Goal: Register for event/course

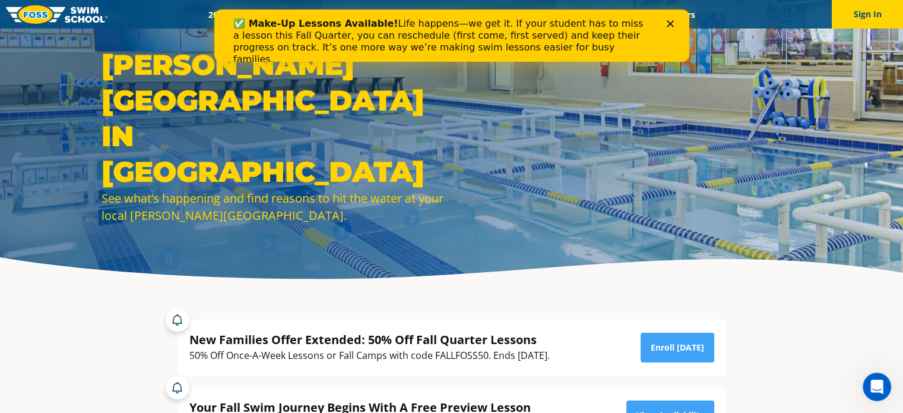
click at [668, 23] on icon "Close" at bounding box center [669, 23] width 7 height 7
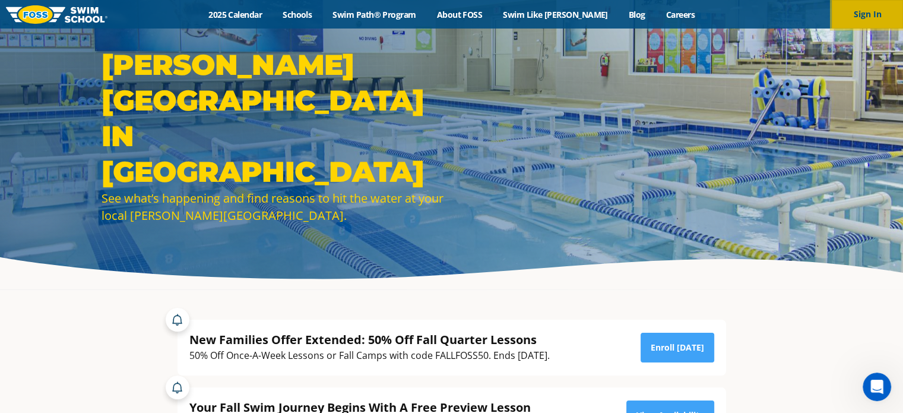
click at [858, 14] on button "Sign In" at bounding box center [867, 14] width 71 height 28
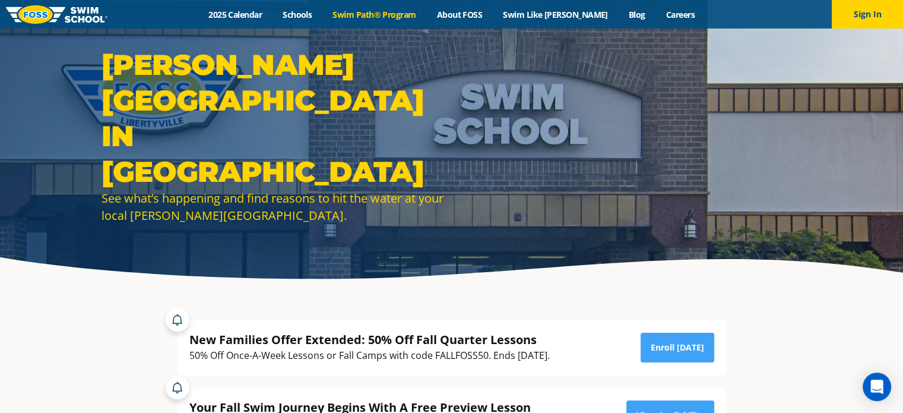
click at [385, 10] on link "Swim Path® Program" at bounding box center [374, 14] width 104 height 11
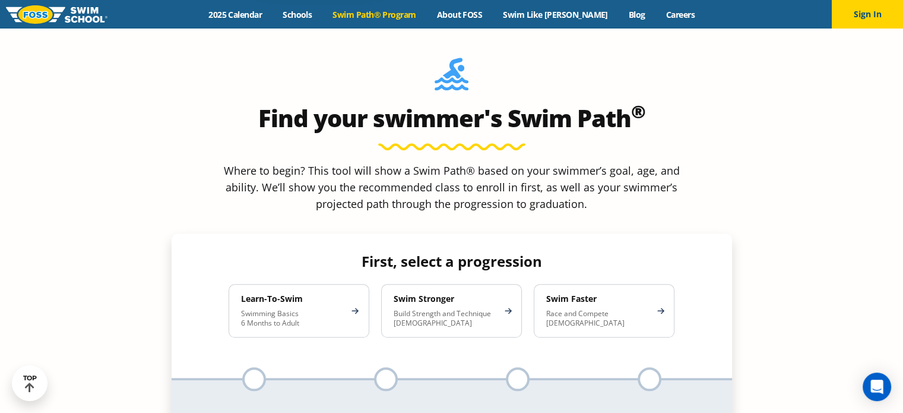
scroll to position [1039, 0]
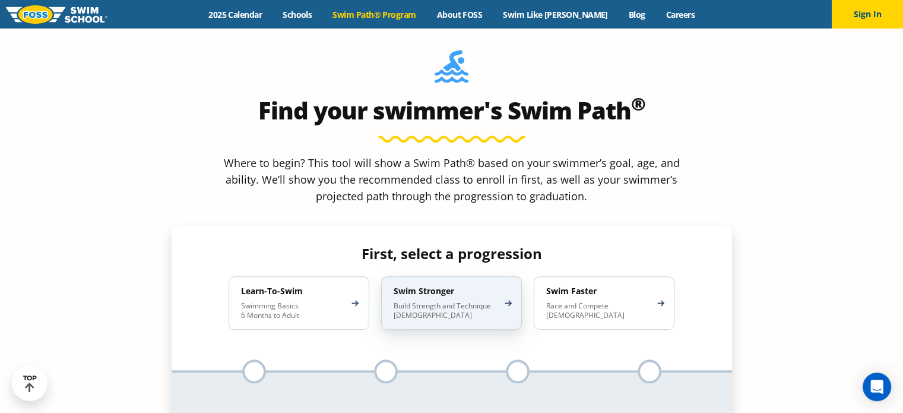
click at [436, 301] on p "Build Strength and Technique 5-13 Years Old" at bounding box center [446, 310] width 104 height 19
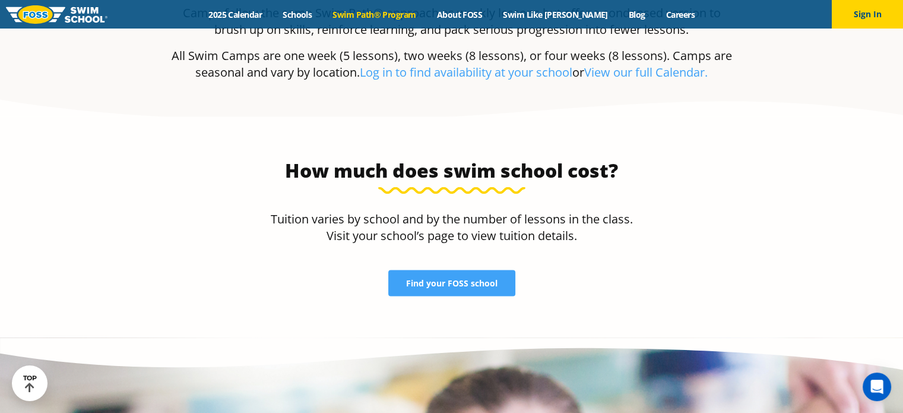
scroll to position [2468, 0]
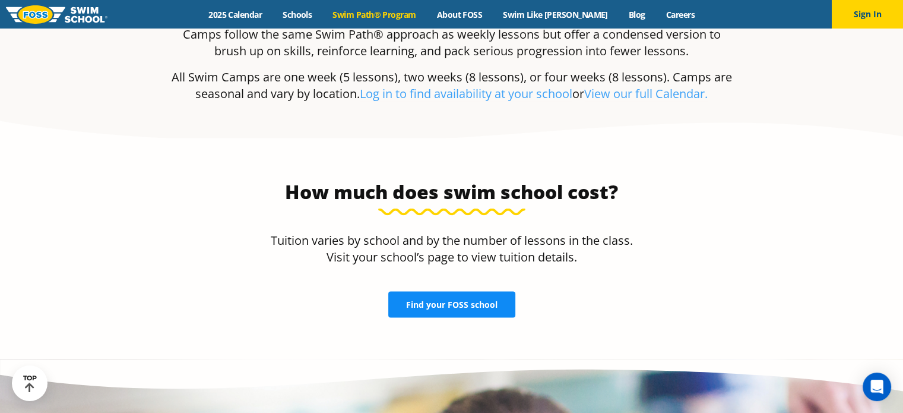
click at [442, 300] on span "Find your FOSS school" at bounding box center [451, 304] width 91 height 8
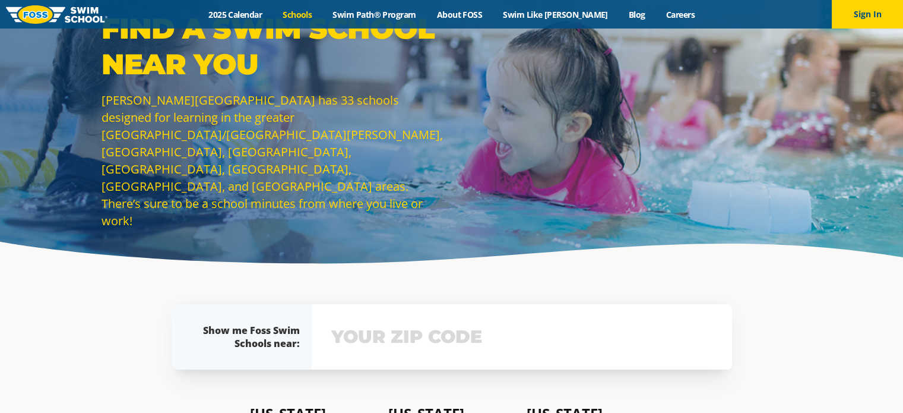
click at [444, 343] on input "text" at bounding box center [521, 336] width 387 height 34
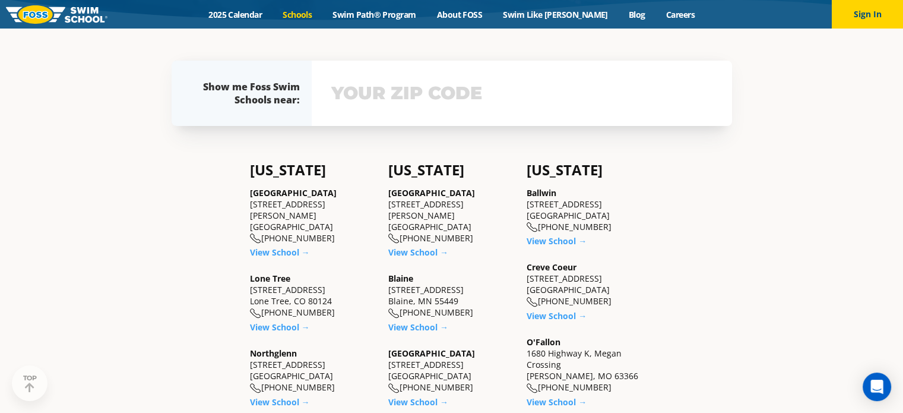
scroll to position [259, 0]
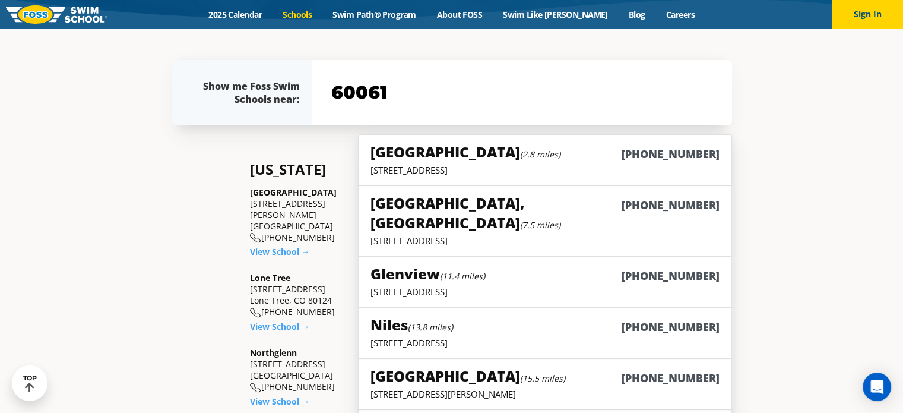
type input "60061"
click at [508, 158] on div "Libertyville (2.8 miles) (847) 680-7946" at bounding box center [544, 153] width 348 height 22
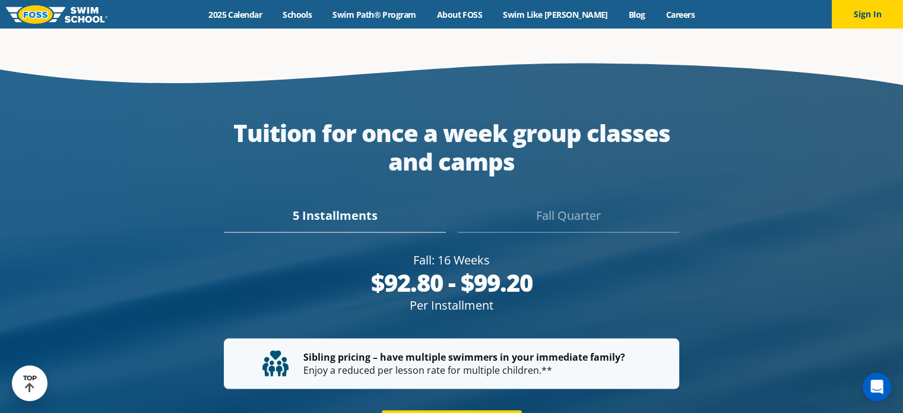
scroll to position [2151, 0]
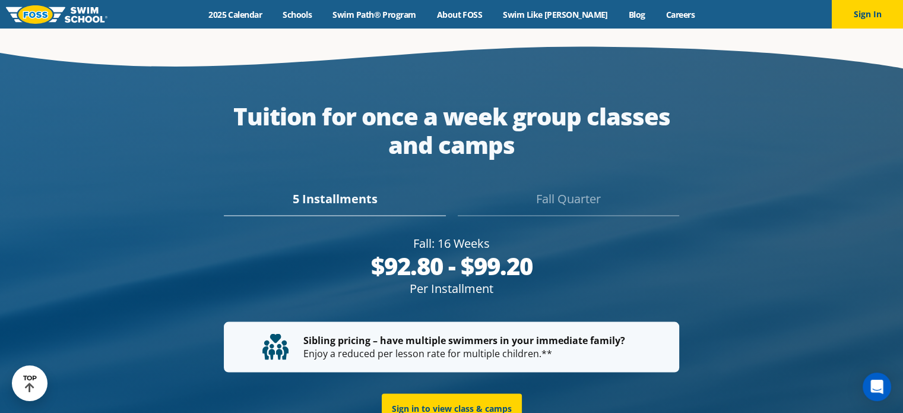
drag, startPoint x: 389, startPoint y: 238, endPoint x: 550, endPoint y: 234, distance: 160.3
click at [550, 251] on div "$92.80 - $99.20" at bounding box center [451, 265] width 455 height 28
click at [600, 251] on div "$92.80 - $99.20" at bounding box center [451, 265] width 455 height 28
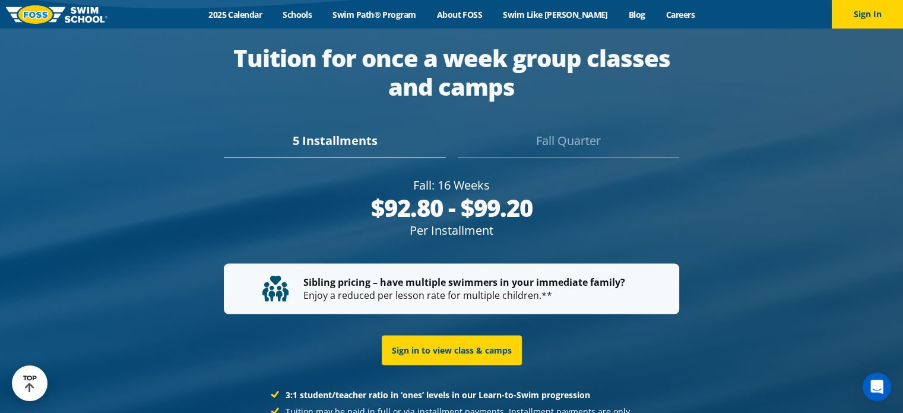
scroll to position [2259, 0]
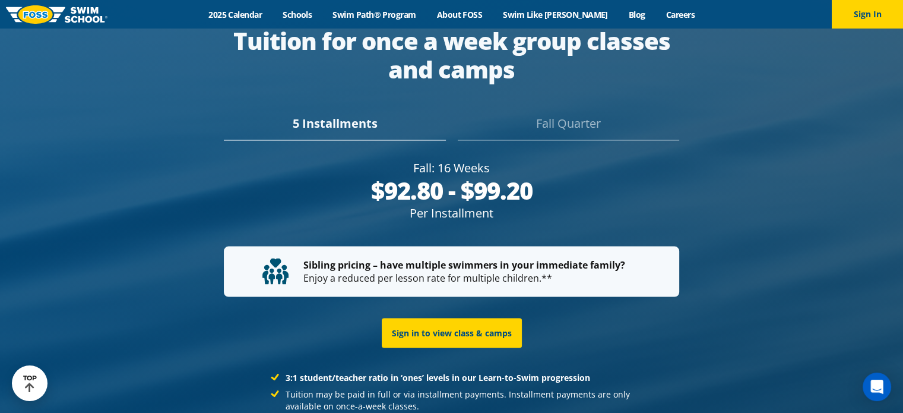
drag, startPoint x: 371, startPoint y: 137, endPoint x: 546, endPoint y: 142, distance: 174.6
click at [546, 176] on div "$92.80 - $99.20" at bounding box center [451, 190] width 455 height 28
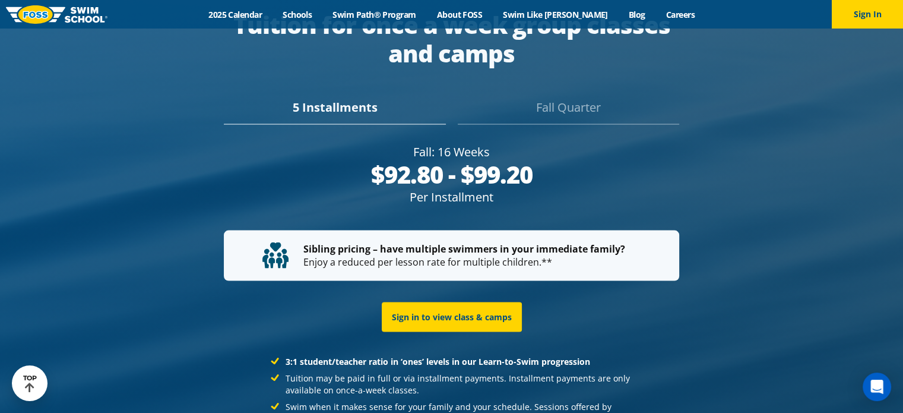
click at [586, 160] on div "$92.80 - $99.20" at bounding box center [451, 174] width 455 height 28
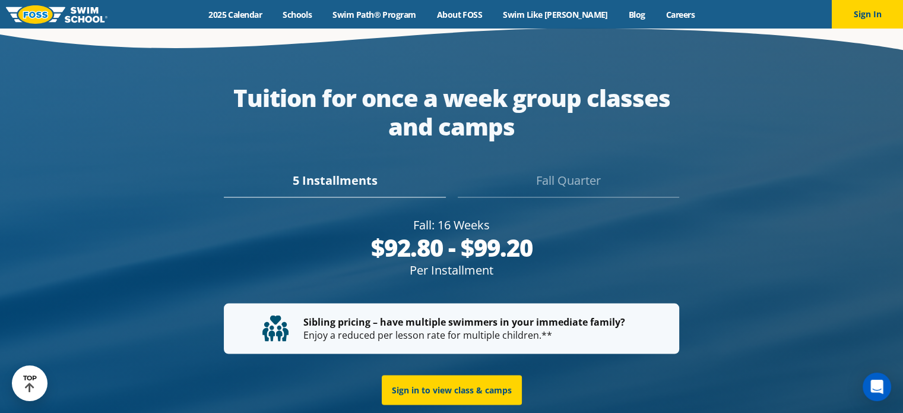
scroll to position [2153, 0]
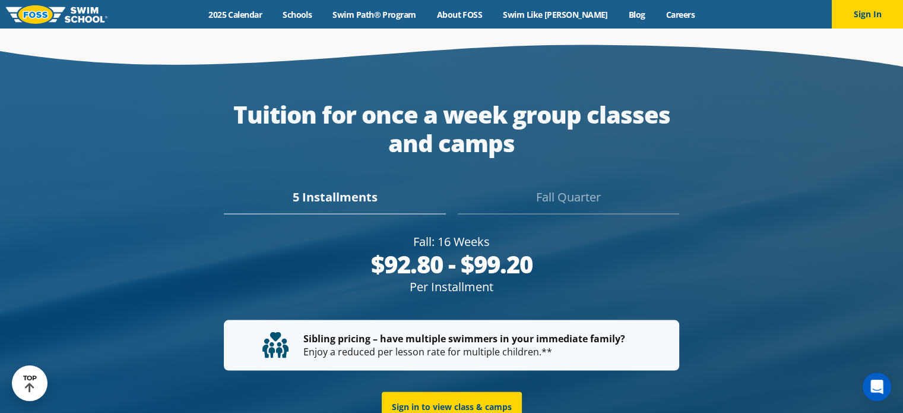
click at [358, 188] on div "5 Installments" at bounding box center [334, 201] width 221 height 26
click at [541, 188] on div "Fall Quarter" at bounding box center [568, 201] width 221 height 26
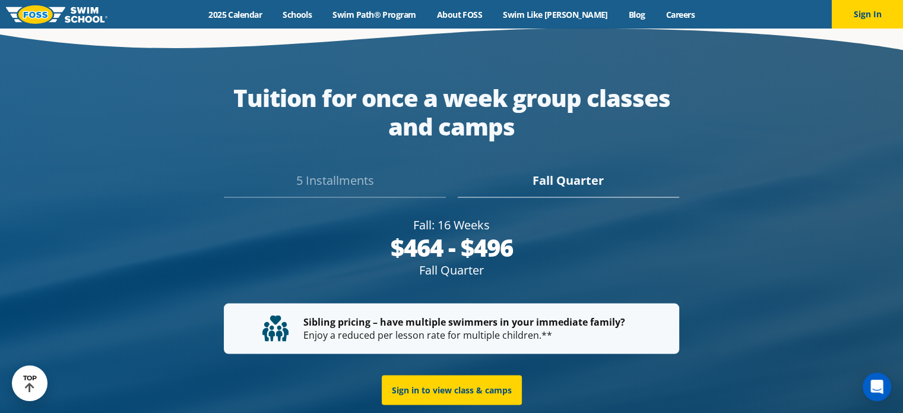
scroll to position [2186, 0]
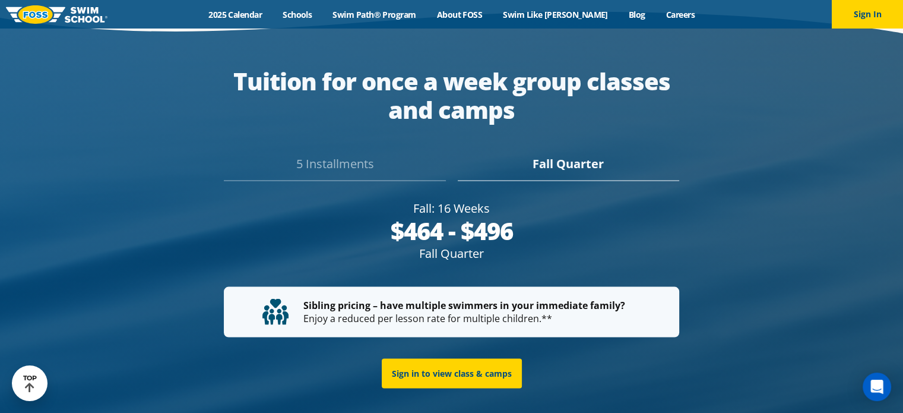
click at [592, 286] on div "Sibling pricing – have multiple swimmers in your immediate family? Enjoy a redu…" at bounding box center [451, 311] width 455 height 50
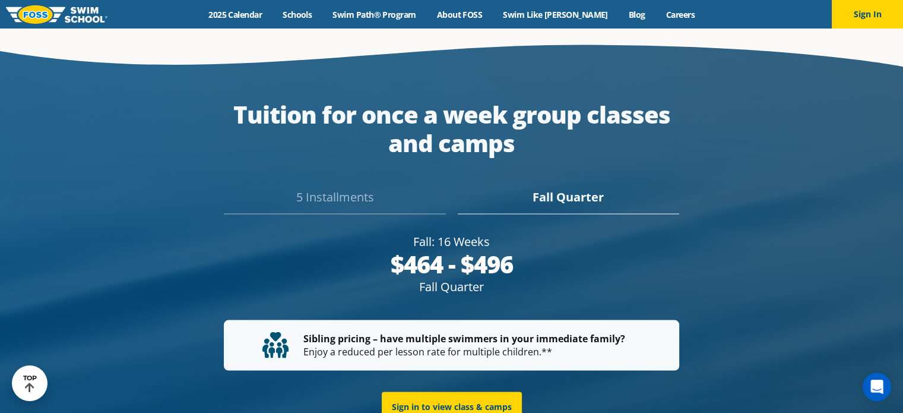
click at [537, 331] on strong "Sibling pricing – have multiple swimmers in your immediate family?" at bounding box center [464, 337] width 322 height 13
click at [381, 319] on div "Sibling pricing – have multiple swimmers in your immediate family? Enjoy a redu…" at bounding box center [451, 344] width 455 height 50
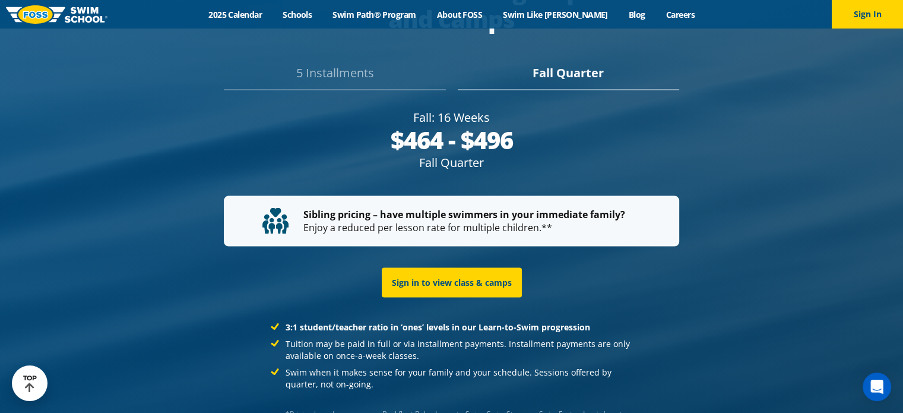
scroll to position [2293, 0]
drag, startPoint x: 464, startPoint y: 322, endPoint x: 399, endPoint y: 334, distance: 66.4
click at [399, 366] on li "Swim when it makes sense for your family and your schedule. Sessions offered by…" at bounding box center [452, 378] width 362 height 24
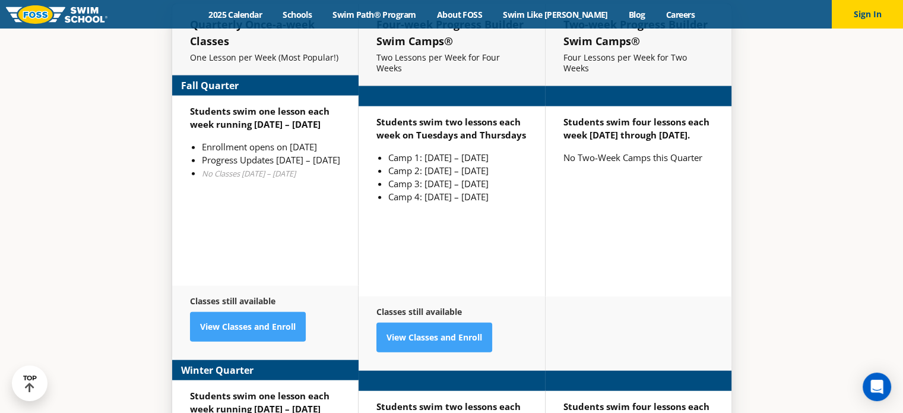
scroll to position [2835, 0]
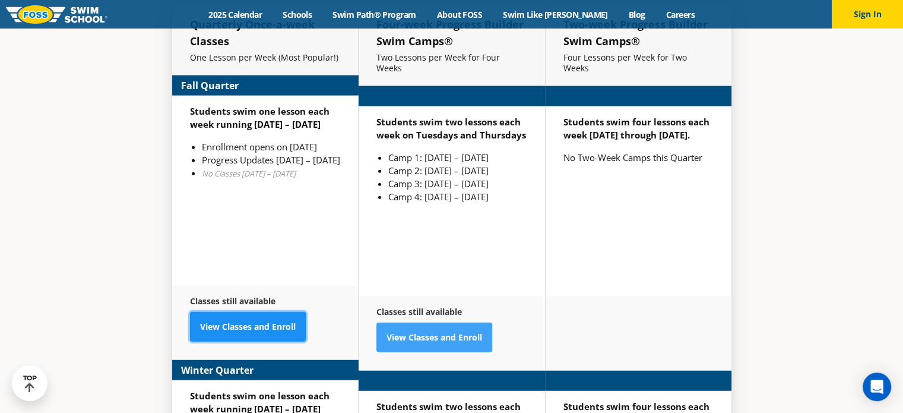
click at [259, 312] on link "View Classes and Enroll" at bounding box center [248, 327] width 116 height 30
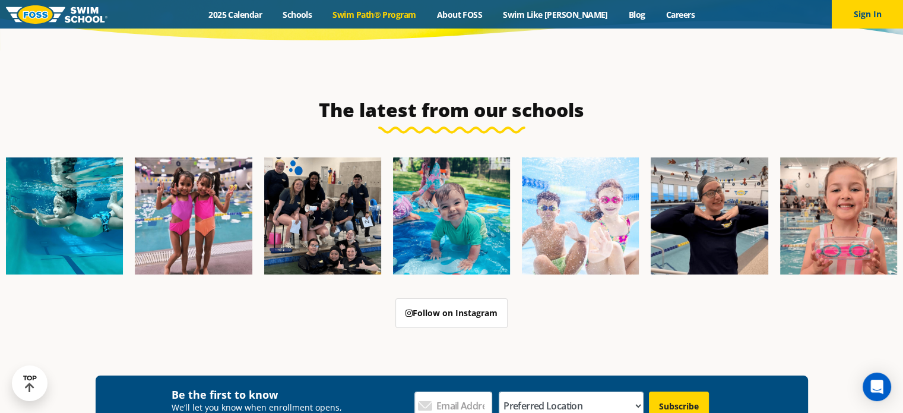
scroll to position [3972, 0]
